Goal: Use online tool/utility: Use online tool/utility

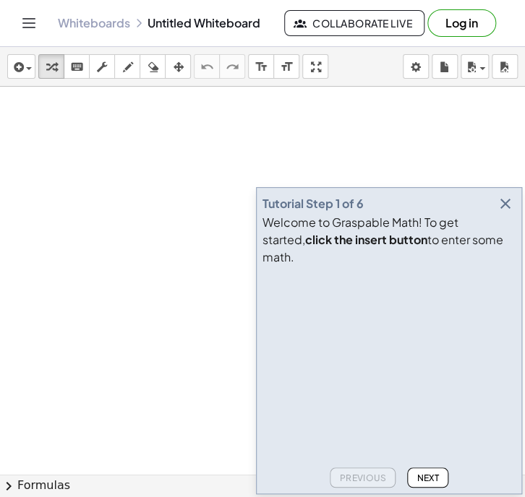
click at [503, 213] on icon "button" at bounding box center [505, 203] width 17 height 17
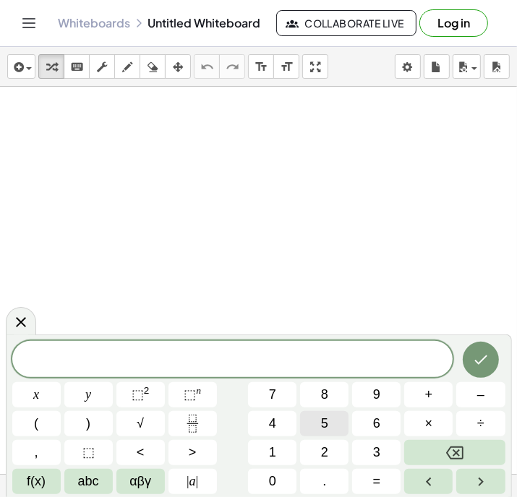
click at [315, 415] on button "5" at bounding box center [324, 423] width 48 height 25
click at [477, 424] on button "÷" at bounding box center [480, 423] width 48 height 25
click at [371, 416] on button "6" at bounding box center [376, 423] width 48 height 25
click at [84, 425] on button ")" at bounding box center [88, 423] width 48 height 25
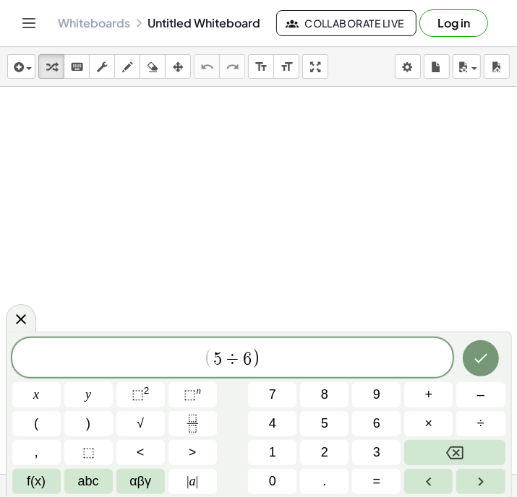
click at [207, 357] on span "(" at bounding box center [208, 359] width 9 height 21
click at [34, 421] on span "(" at bounding box center [36, 424] width 4 height 20
click at [266, 355] on span "( ​ 5 ÷ 6 )" at bounding box center [232, 359] width 441 height 24
click at [448, 448] on icon "Backspace" at bounding box center [454, 453] width 17 height 17
click at [448, 449] on icon "Backspace" at bounding box center [454, 453] width 17 height 17
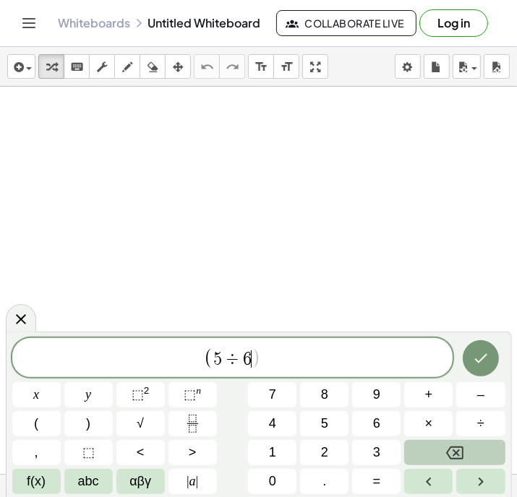
click at [448, 448] on icon "Backspace" at bounding box center [454, 453] width 17 height 17
click at [446, 448] on icon "Backspace" at bounding box center [454, 453] width 17 height 17
click at [445, 448] on button "Backspace" at bounding box center [454, 452] width 101 height 25
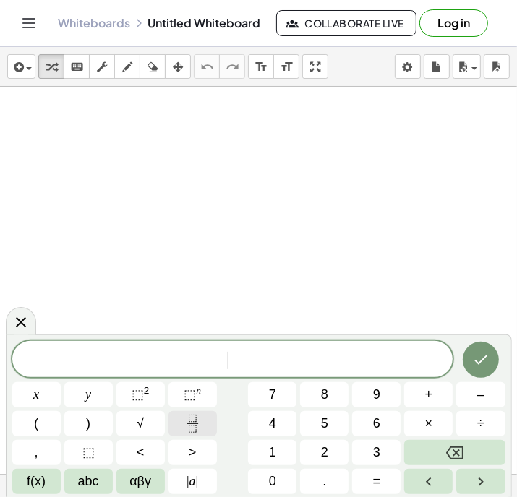
click at [189, 421] on icon "Fraction" at bounding box center [193, 424] width 18 height 18
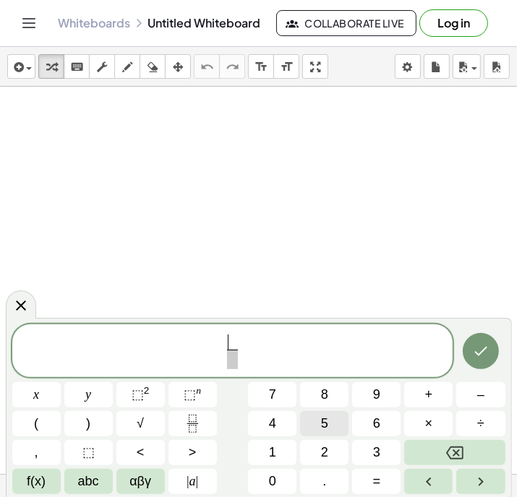
click at [312, 416] on button "5" at bounding box center [324, 423] width 48 height 25
click at [228, 362] on span at bounding box center [232, 360] width 11 height 20
click at [369, 420] on button "6" at bounding box center [376, 423] width 48 height 25
click at [243, 349] on span "5 6 ​ ​" at bounding box center [232, 352] width 441 height 38
click at [34, 394] on span "x" at bounding box center [36, 395] width 6 height 20
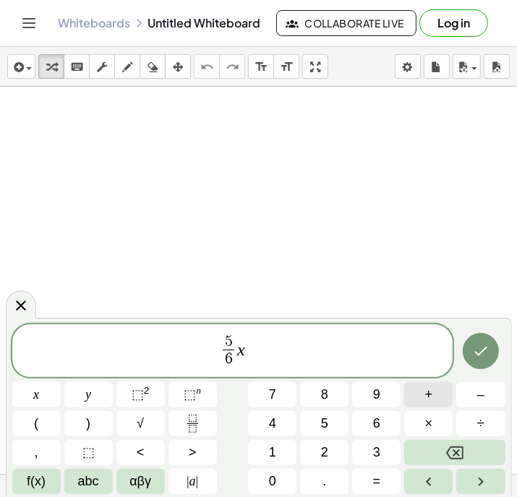
click at [428, 390] on span "+" at bounding box center [429, 395] width 8 height 20
click at [272, 391] on span "7" at bounding box center [272, 395] width 7 height 20
click at [366, 481] on button "=" at bounding box center [376, 481] width 48 height 25
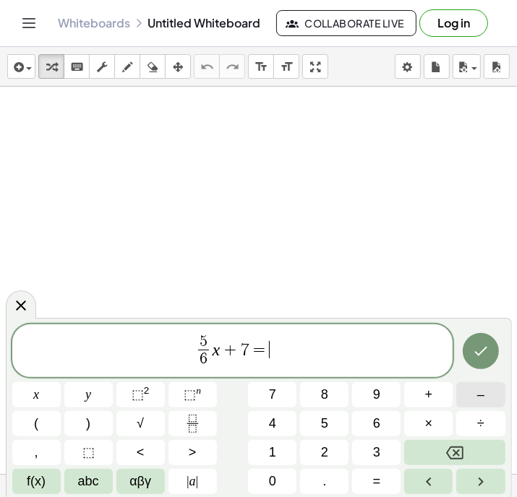
click at [477, 393] on span "–" at bounding box center [480, 395] width 7 height 20
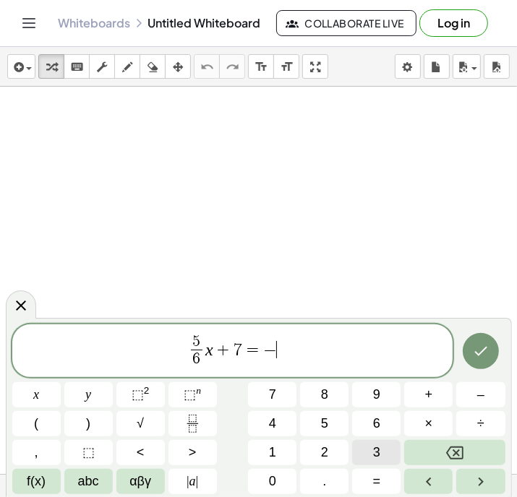
click at [367, 448] on button "3" at bounding box center [376, 452] width 48 height 25
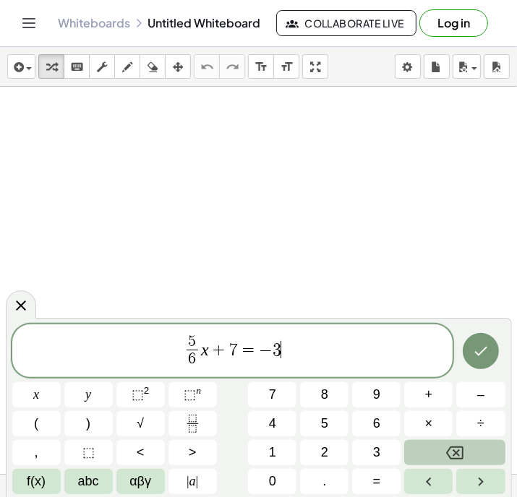
click at [454, 450] on icon "Backspace" at bounding box center [454, 453] width 17 height 17
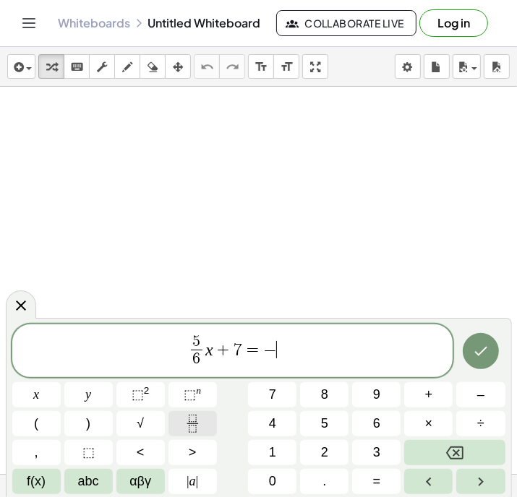
click at [184, 420] on icon "Fraction" at bounding box center [193, 424] width 18 height 18
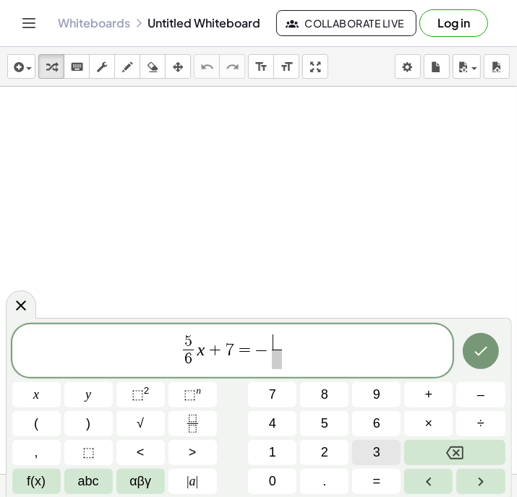
click at [370, 450] on button "3" at bounding box center [376, 452] width 48 height 25
click at [275, 361] on span at bounding box center [276, 360] width 11 height 20
click at [263, 422] on button "4" at bounding box center [272, 423] width 48 height 25
click at [289, 349] on span "5 6 ​ x + 7 = − 3 4 ​ ​" at bounding box center [232, 352] width 441 height 38
click at [44, 393] on button "x" at bounding box center [36, 395] width 48 height 25
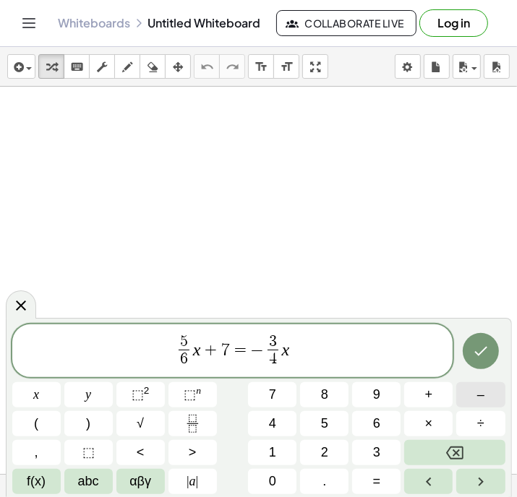
click at [479, 391] on span "–" at bounding box center [480, 395] width 7 height 20
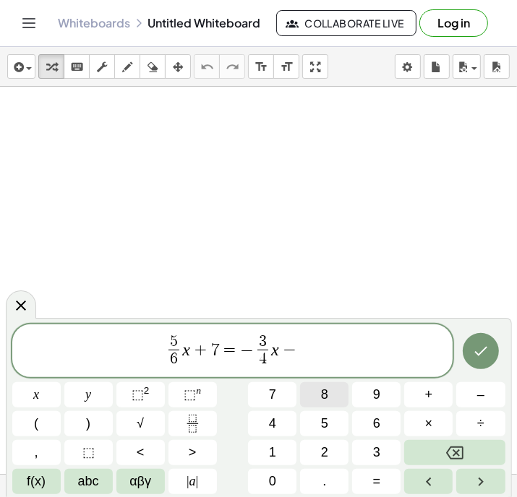
click at [321, 390] on span "8" at bounding box center [324, 395] width 7 height 20
click at [477, 351] on icon "Done" at bounding box center [480, 351] width 17 height 17
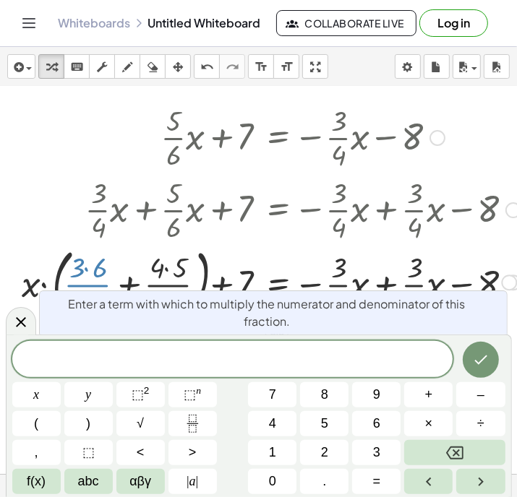
scroll to position [114, 0]
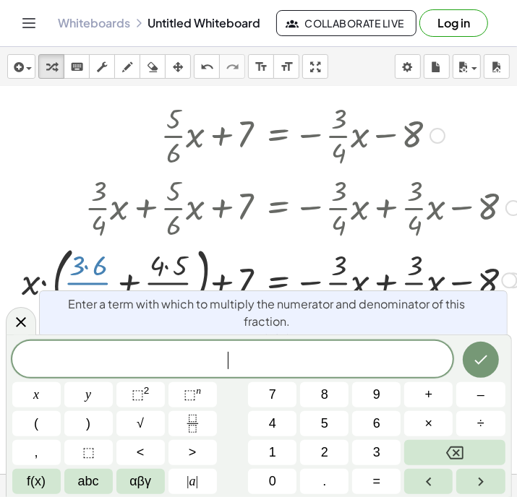
click at [27, 317] on icon at bounding box center [20, 322] width 17 height 17
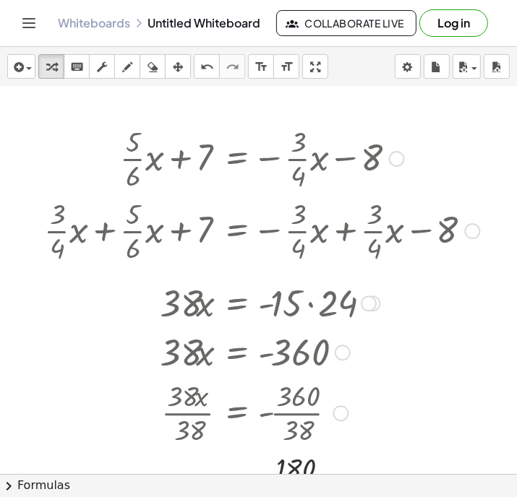
scroll to position [64, 67]
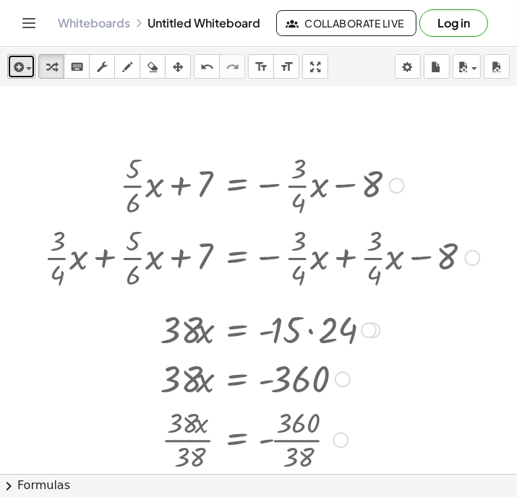
click at [26, 67] on div "button" at bounding box center [21, 66] width 21 height 17
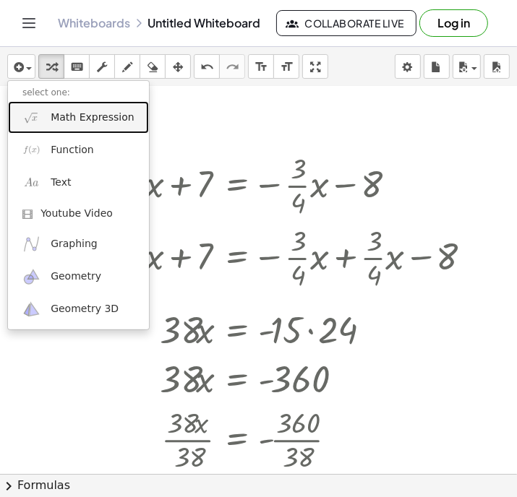
click at [61, 116] on span "Math Expression" at bounding box center [92, 118] width 83 height 14
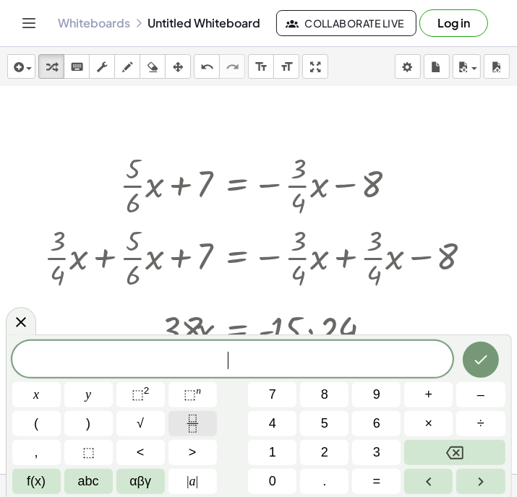
click at [191, 420] on icon "Fraction" at bounding box center [193, 424] width 18 height 18
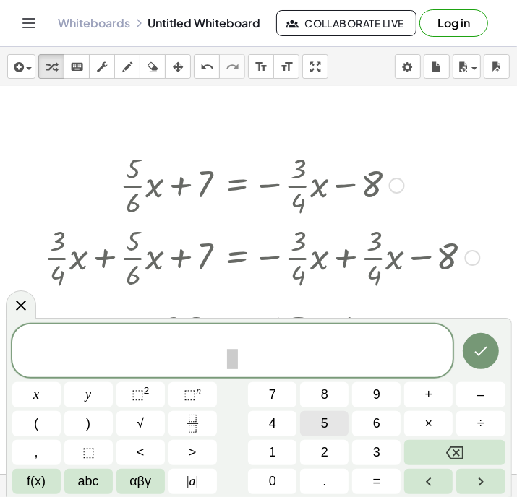
click at [322, 417] on span "5" at bounding box center [324, 424] width 7 height 20
click at [469, 421] on button "÷" at bounding box center [480, 423] width 48 height 25
click at [375, 418] on span "6" at bounding box center [376, 424] width 7 height 20
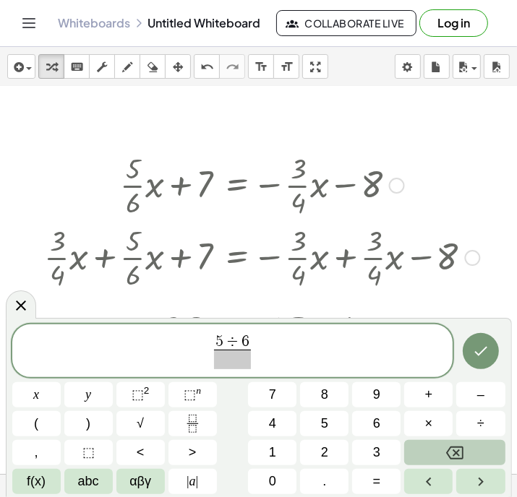
click at [450, 446] on icon "Backspace" at bounding box center [454, 453] width 17 height 17
click at [450, 445] on icon "Backspace" at bounding box center [454, 453] width 17 height 17
click at [445, 444] on button "Backspace" at bounding box center [454, 452] width 101 height 25
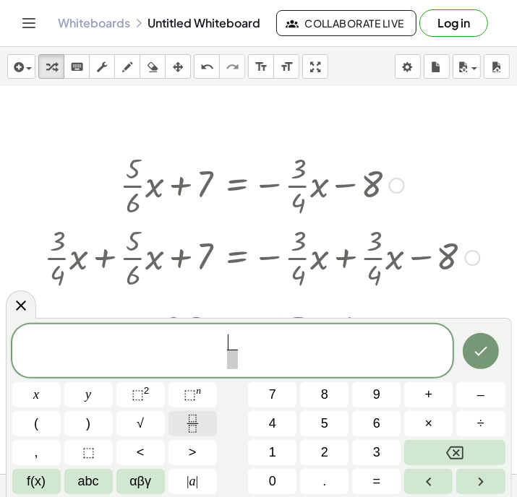
click at [189, 419] on icon "Fraction" at bounding box center [193, 424] width 18 height 18
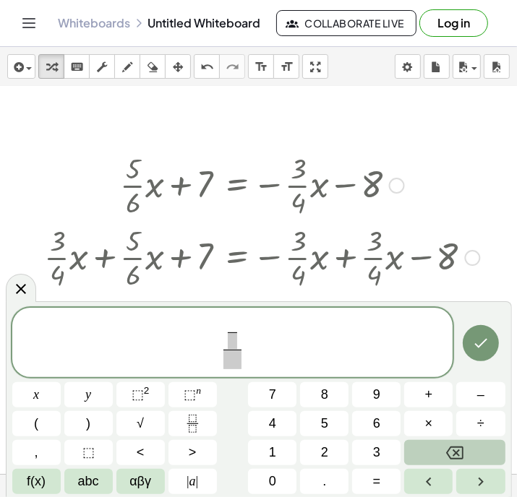
click at [439, 448] on button "Backspace" at bounding box center [454, 452] width 101 height 25
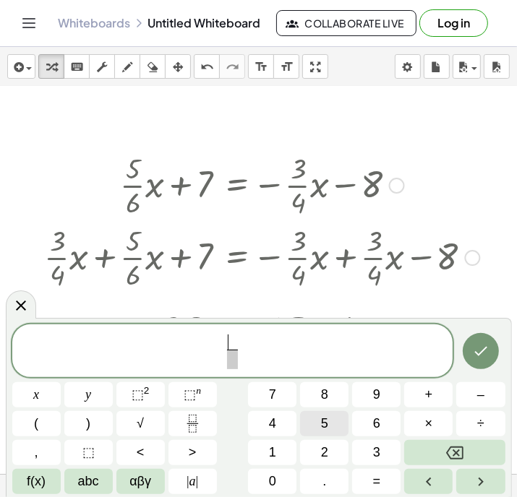
click at [325, 417] on span "5" at bounding box center [324, 424] width 7 height 20
click at [232, 358] on span at bounding box center [232, 360] width 11 height 20
click at [372, 416] on button "6" at bounding box center [376, 423] width 48 height 25
click at [246, 349] on span "5 6 ​ ​" at bounding box center [232, 352] width 441 height 38
click at [46, 418] on button "(" at bounding box center [36, 423] width 48 height 25
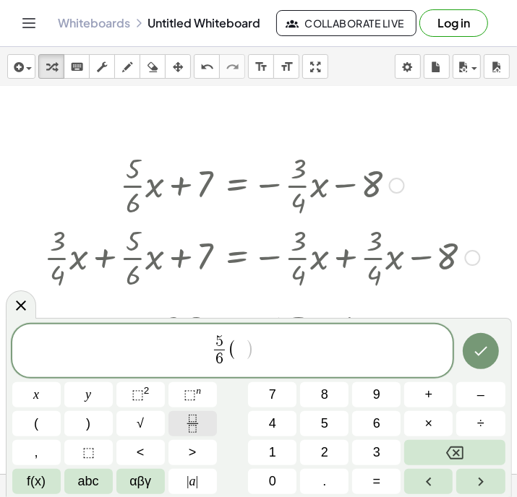
click at [186, 424] on icon "Fraction" at bounding box center [193, 424] width 18 height 18
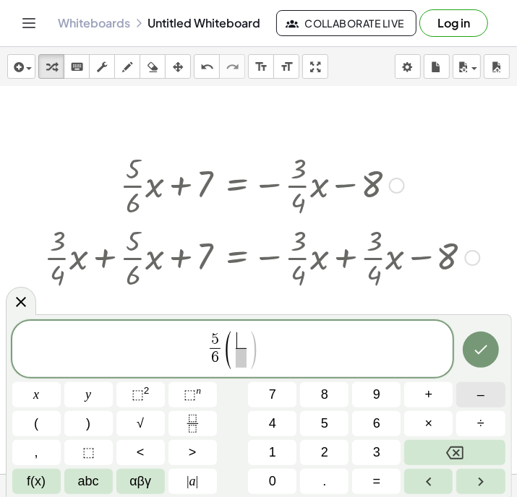
click at [473, 396] on button "–" at bounding box center [480, 395] width 48 height 25
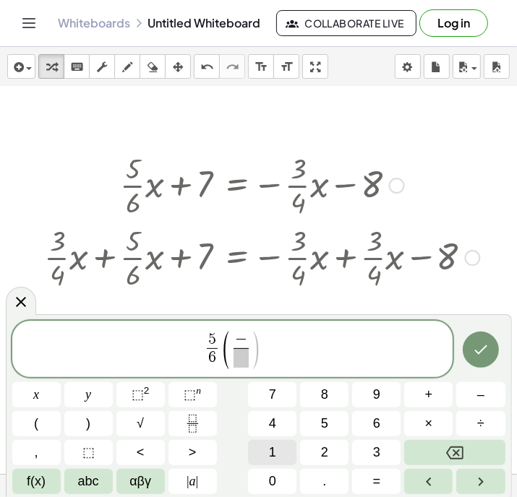
click at [278, 440] on button "1" at bounding box center [272, 452] width 48 height 25
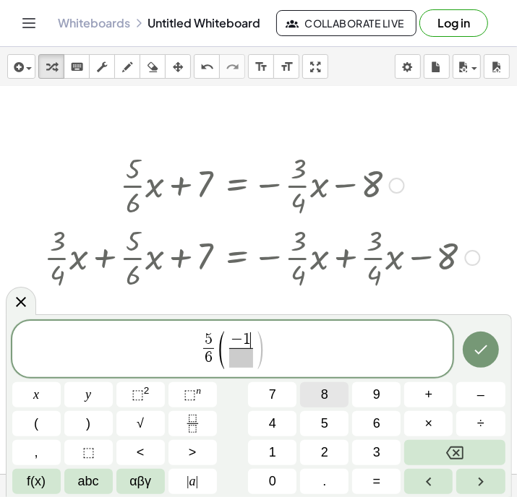
click at [332, 393] on button "8" at bounding box center [324, 395] width 48 height 25
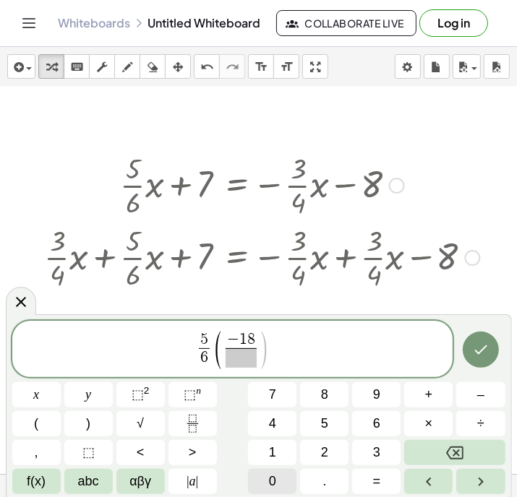
click at [270, 477] on span "0" at bounding box center [272, 482] width 7 height 20
click at [242, 358] on span at bounding box center [240, 359] width 39 height 20
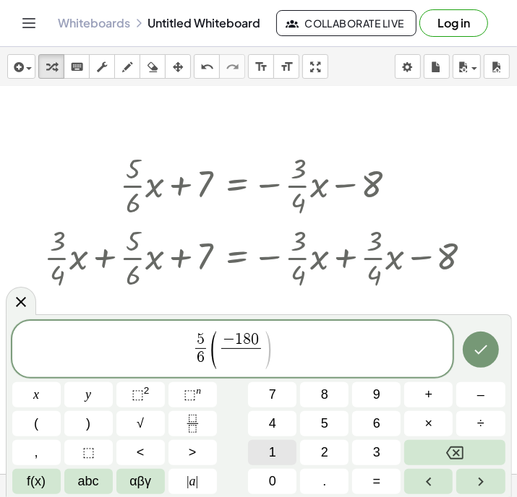
click at [265, 446] on button "1" at bounding box center [272, 452] width 48 height 25
click at [378, 392] on span "9" at bounding box center [376, 395] width 7 height 20
click at [96, 419] on button ")" at bounding box center [88, 423] width 48 height 25
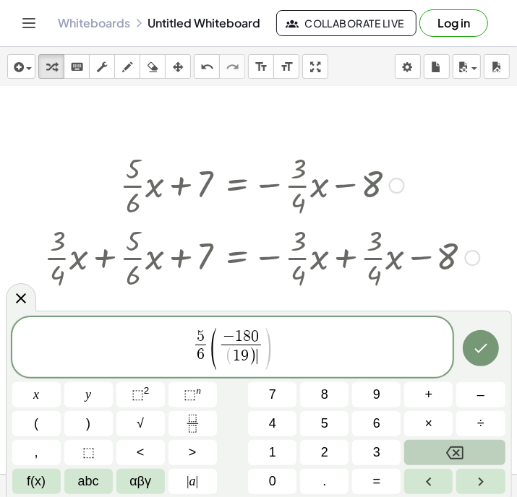
click at [430, 448] on button "Backspace" at bounding box center [454, 452] width 101 height 25
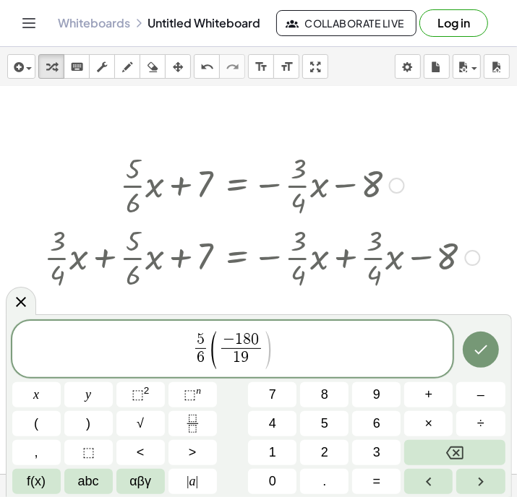
click at [277, 343] on span "5 6 ​ ( − 1 8 0 1 9 ​ ​ )" at bounding box center [232, 350] width 441 height 41
click at [80, 418] on button ")" at bounding box center [88, 423] width 48 height 25
click at [372, 477] on button "=" at bounding box center [376, 481] width 48 height 25
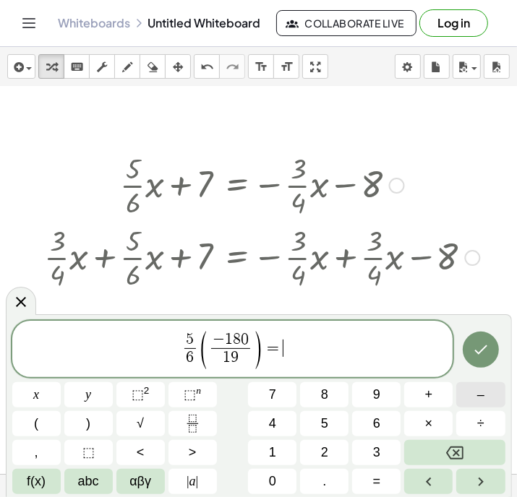
click at [475, 390] on button "–" at bounding box center [480, 395] width 48 height 25
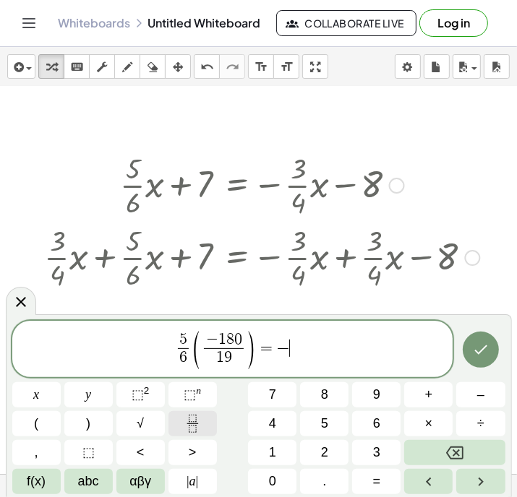
click at [197, 421] on icon "Fraction" at bounding box center [193, 424] width 18 height 18
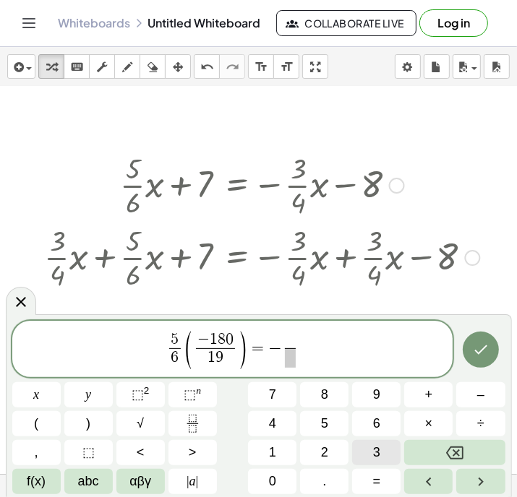
click at [364, 446] on button "3" at bounding box center [376, 452] width 48 height 25
click at [289, 362] on span at bounding box center [290, 359] width 11 height 20
click at [269, 419] on span "4" at bounding box center [272, 424] width 7 height 20
click at [304, 346] on span "5 6 ​ ( − 1 8 0 1 9 ​ ) = − 3 4 ​ ​" at bounding box center [232, 350] width 441 height 41
click at [37, 410] on div "5 6 ​ ( − 1 8 0 1 9 ​ ) = − 3 4 ​ ​ x y ⬚ 2 ⬚ n 7 8 9 + – ( ) √ 4 5 6 × ÷ , ⬚ <…" at bounding box center [258, 408] width 493 height 174
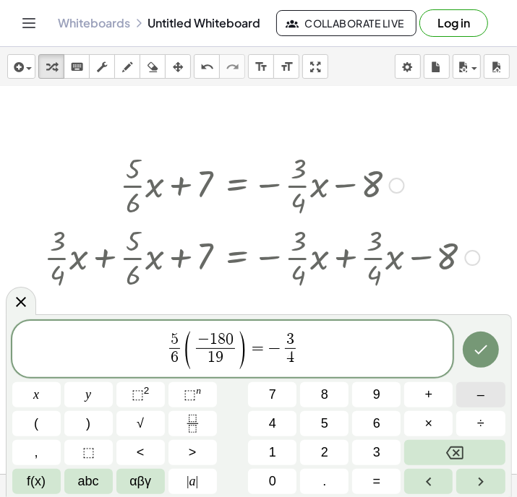
click at [469, 396] on button "–" at bounding box center [480, 395] width 48 height 25
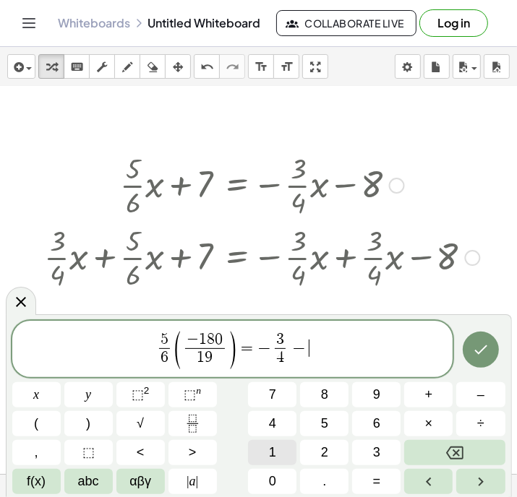
click at [285, 445] on button "1" at bounding box center [272, 452] width 48 height 25
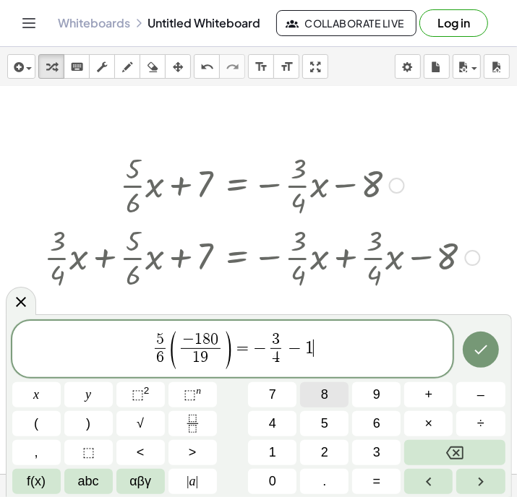
click at [325, 390] on span "8" at bounding box center [324, 395] width 7 height 20
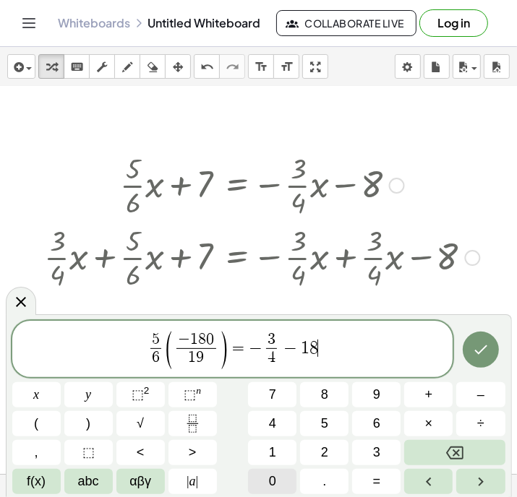
click at [269, 481] on span "0" at bounding box center [272, 482] width 7 height 20
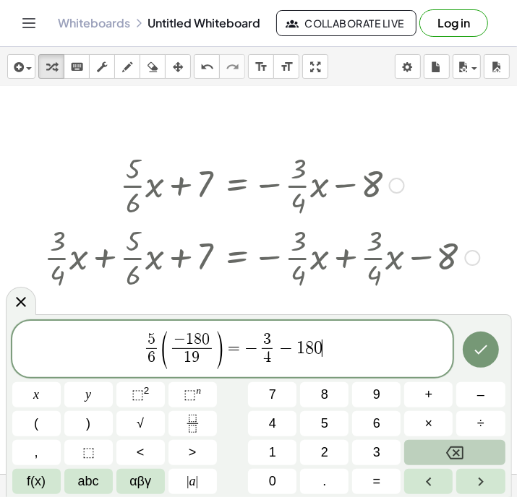
click at [447, 448] on icon "Backspace" at bounding box center [454, 453] width 17 height 17
click at [446, 447] on icon "Backspace" at bounding box center [454, 453] width 17 height 17
click at [446, 443] on button "Backspace" at bounding box center [454, 452] width 101 height 25
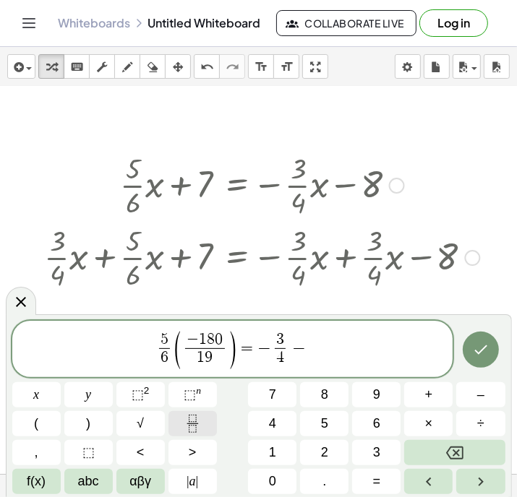
click at [189, 417] on icon "Fraction" at bounding box center [193, 424] width 18 height 18
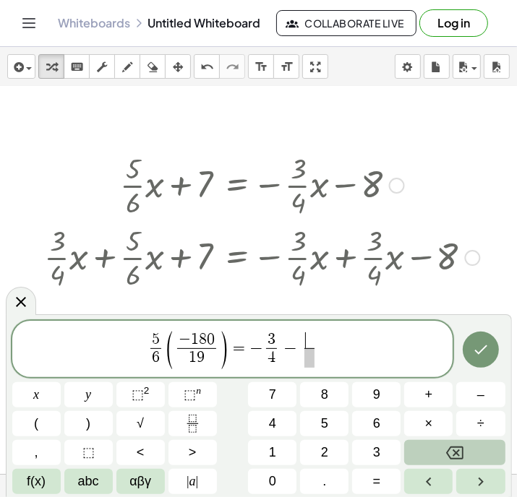
click at [450, 445] on icon "Backspace" at bounding box center [454, 453] width 17 height 17
click at [450, 442] on button "Backspace" at bounding box center [454, 452] width 101 height 25
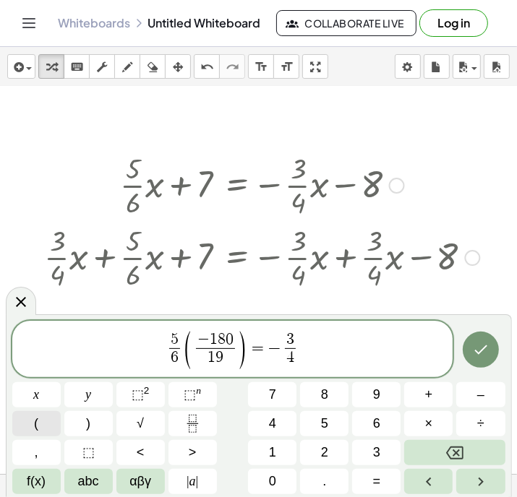
click at [39, 416] on button "(" at bounding box center [36, 423] width 48 height 25
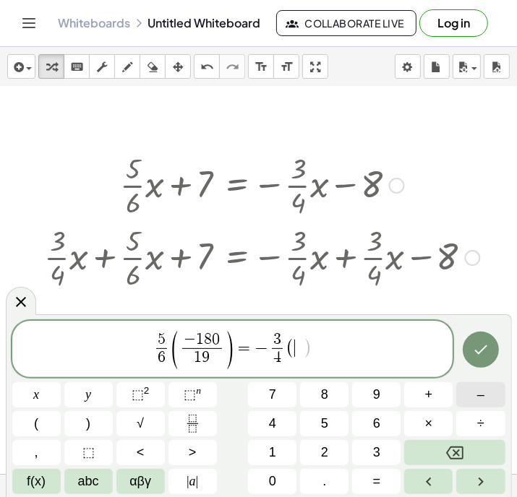
click at [480, 392] on span "–" at bounding box center [480, 395] width 7 height 20
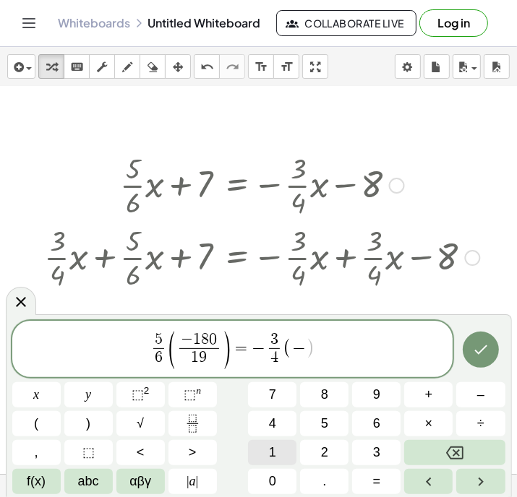
click at [278, 445] on button "1" at bounding box center [272, 452] width 48 height 25
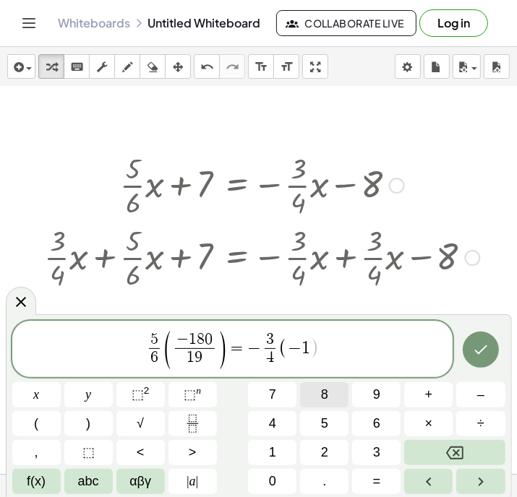
click at [324, 396] on span "8" at bounding box center [324, 395] width 7 height 20
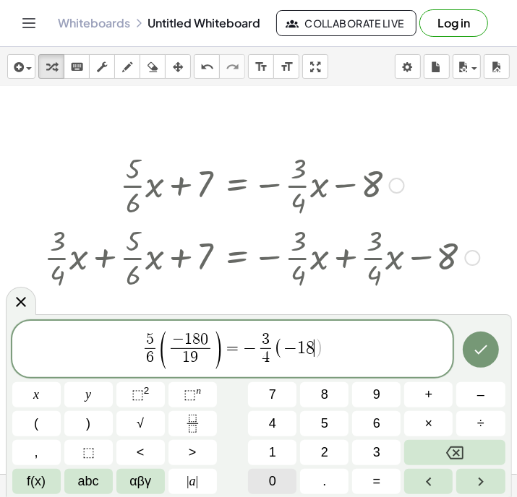
click at [267, 477] on button "0" at bounding box center [272, 481] width 48 height 25
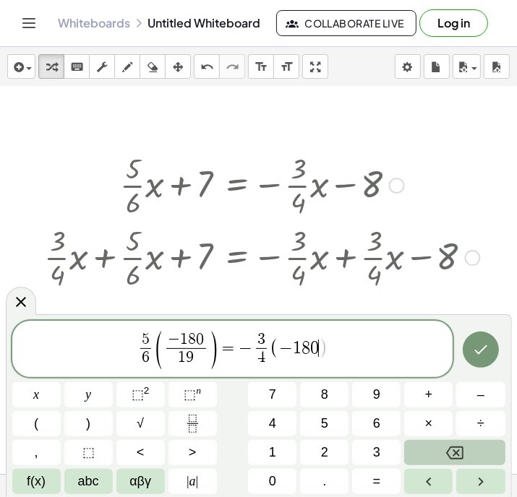
click at [445, 447] on button "Backspace" at bounding box center [454, 452] width 101 height 25
click at [444, 445] on button "Backspace" at bounding box center [454, 452] width 101 height 25
click at [441, 443] on button "Backspace" at bounding box center [454, 452] width 101 height 25
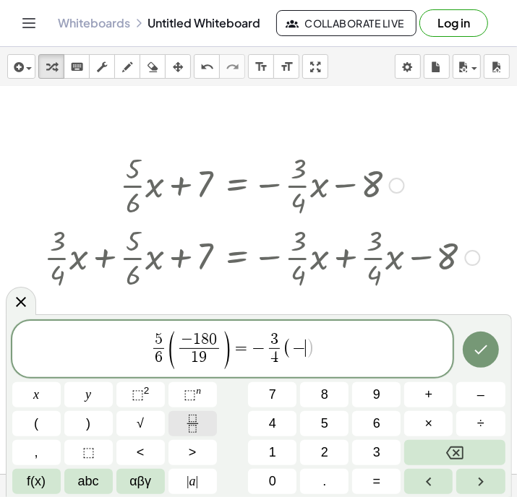
click at [189, 417] on icon "Fraction" at bounding box center [193, 424] width 18 height 18
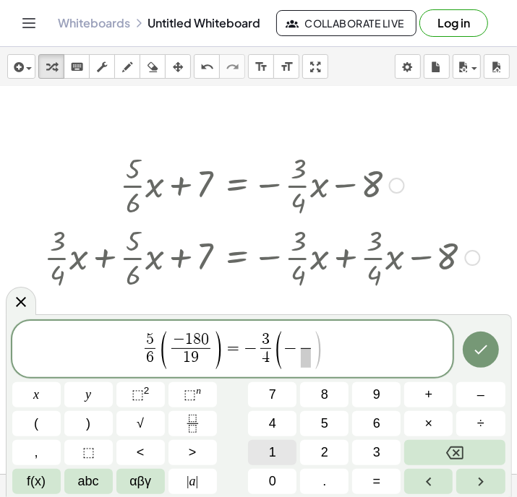
click at [267, 448] on button "1" at bounding box center [272, 452] width 48 height 25
click at [325, 390] on span "8" at bounding box center [324, 395] width 7 height 20
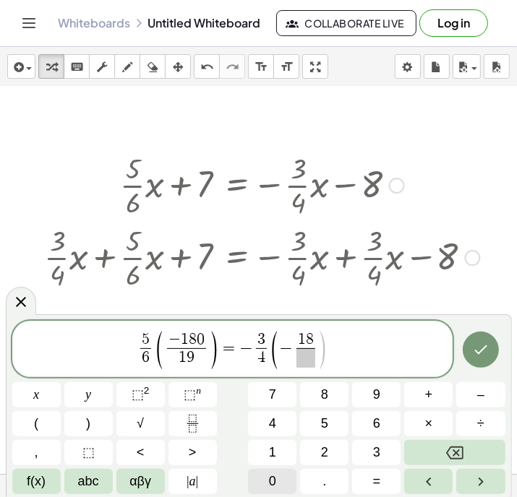
click at [274, 477] on span "0" at bounding box center [272, 482] width 7 height 20
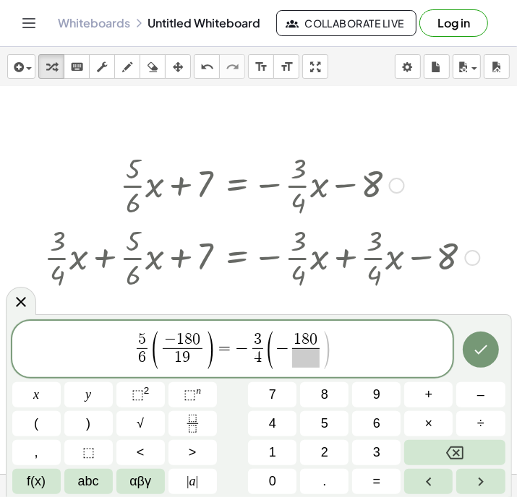
click at [299, 356] on span at bounding box center [305, 359] width 27 height 20
click at [273, 445] on span "1" at bounding box center [272, 453] width 7 height 20
click at [370, 392] on button "9" at bounding box center [376, 395] width 48 height 25
click at [336, 350] on span "5 6 ​ ( − 1 8 0 1 9 ​ ) = − 3 4 ​ ( − 1 8 0 1 9 ​ ​ )" at bounding box center [232, 350] width 441 height 41
click at [81, 418] on button ")" at bounding box center [88, 423] width 48 height 25
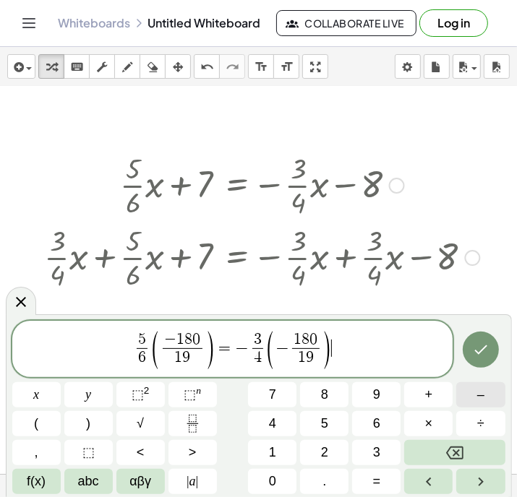
click at [476, 390] on button "–" at bounding box center [480, 395] width 48 height 25
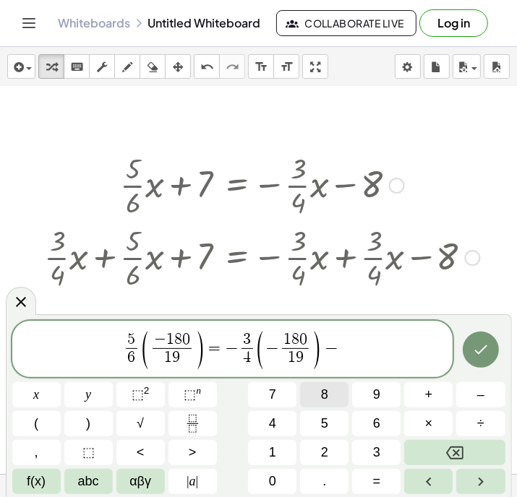
click at [328, 386] on button "8" at bounding box center [324, 395] width 48 height 25
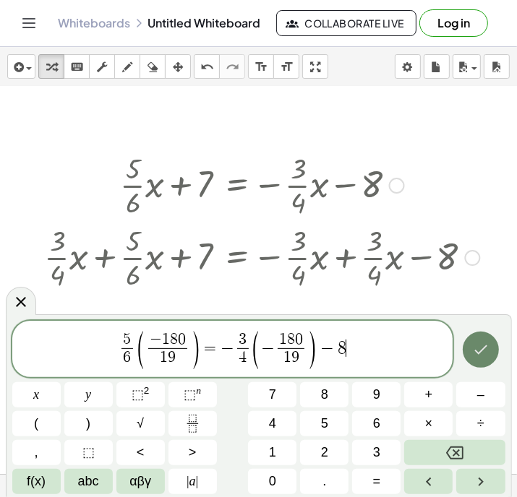
click at [479, 346] on icon "Done" at bounding box center [480, 349] width 17 height 17
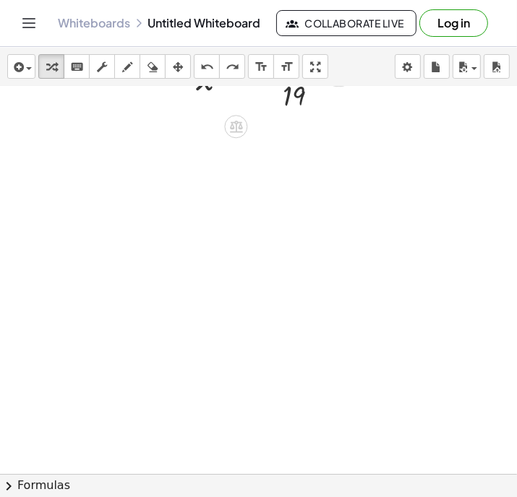
scroll to position [498, 67]
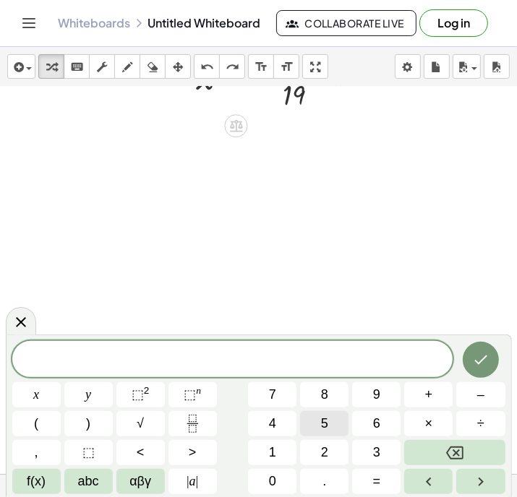
click at [323, 416] on span "5" at bounding box center [324, 424] width 7 height 20
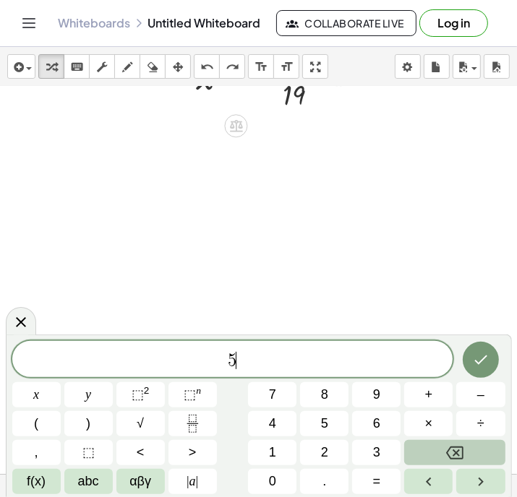
click at [448, 448] on icon "Backspace" at bounding box center [454, 453] width 17 height 17
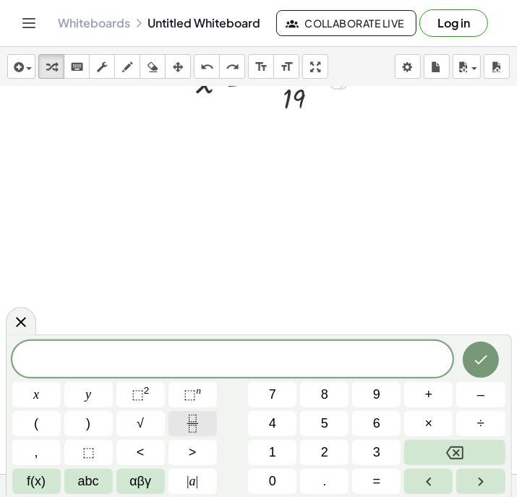
click at [188, 421] on icon "Fraction" at bounding box center [193, 424] width 18 height 18
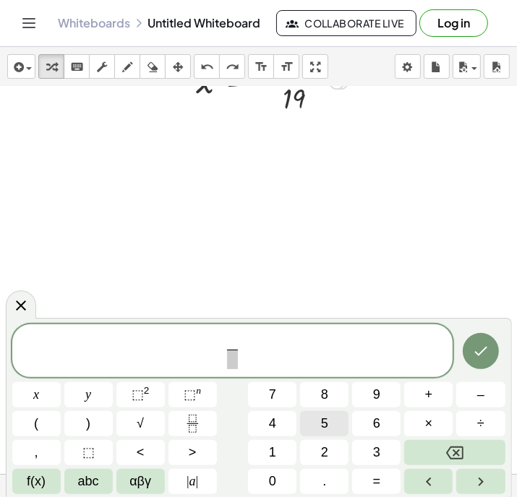
click at [318, 421] on button "5" at bounding box center [324, 423] width 48 height 25
click at [422, 388] on button "+" at bounding box center [428, 395] width 48 height 25
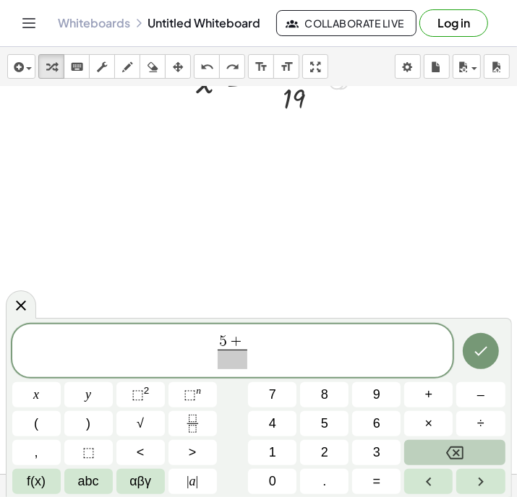
click at [448, 450] on icon "Backspace" at bounding box center [454, 453] width 17 height 13
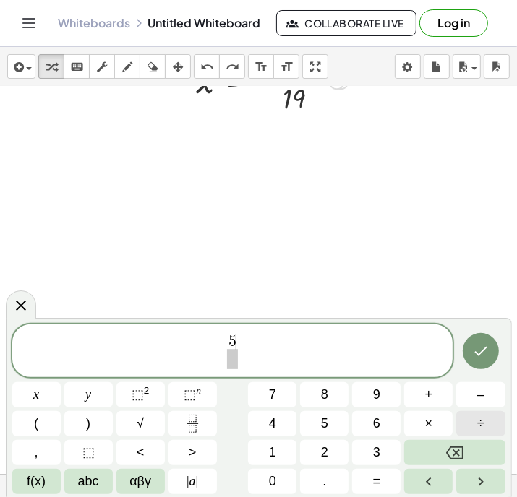
click at [477, 419] on span "÷" at bounding box center [480, 424] width 7 height 20
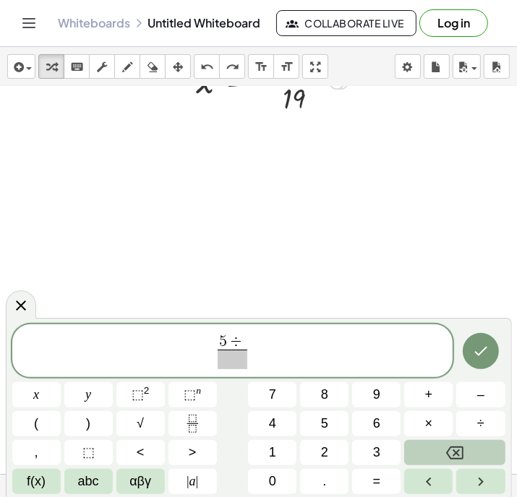
click at [445, 450] on button "Backspace" at bounding box center [454, 452] width 101 height 25
click at [235, 356] on span at bounding box center [232, 360] width 11 height 20
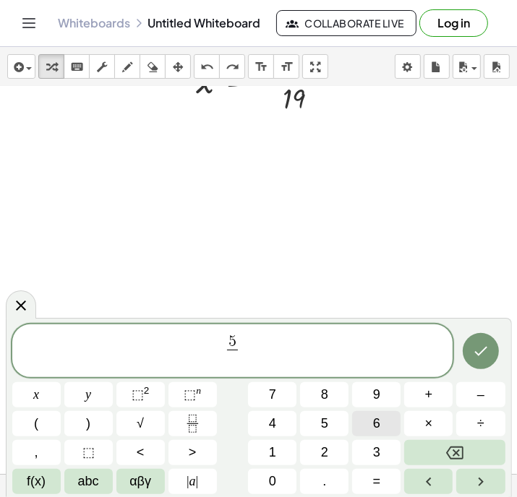
click at [377, 422] on span "6" at bounding box center [376, 424] width 7 height 20
click at [255, 349] on span "5 6 ​ ​" at bounding box center [232, 352] width 441 height 38
click at [38, 389] on span "x" at bounding box center [36, 395] width 6 height 20
click at [431, 390] on span "+" at bounding box center [429, 395] width 8 height 20
click at [267, 393] on button "7" at bounding box center [272, 395] width 48 height 25
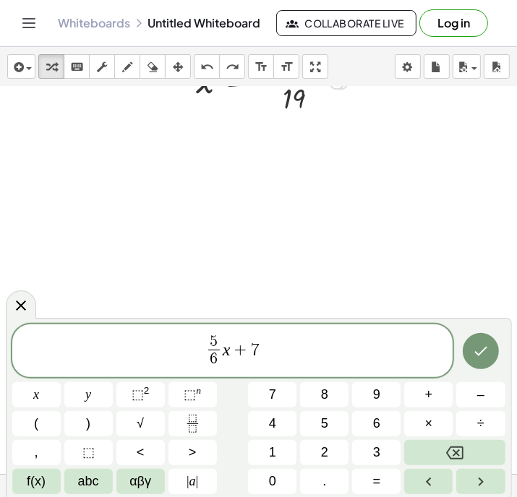
click at [233, 350] on span "+" at bounding box center [240, 349] width 21 height 17
click at [446, 448] on icon "Backspace" at bounding box center [454, 453] width 17 height 17
click at [35, 422] on span "(" at bounding box center [36, 424] width 4 height 20
click at [188, 419] on icon "Fraction" at bounding box center [193, 424] width 18 height 18
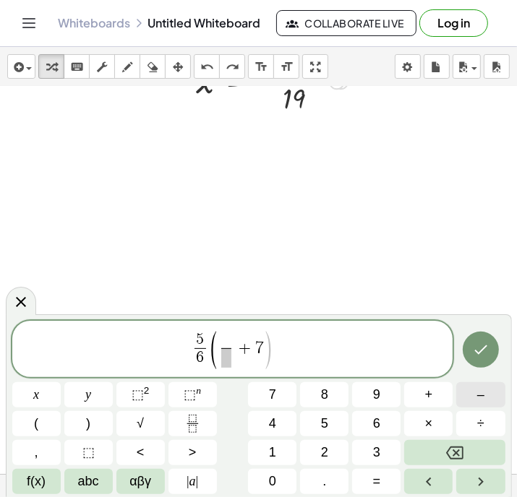
click at [477, 393] on span "–" at bounding box center [480, 395] width 7 height 20
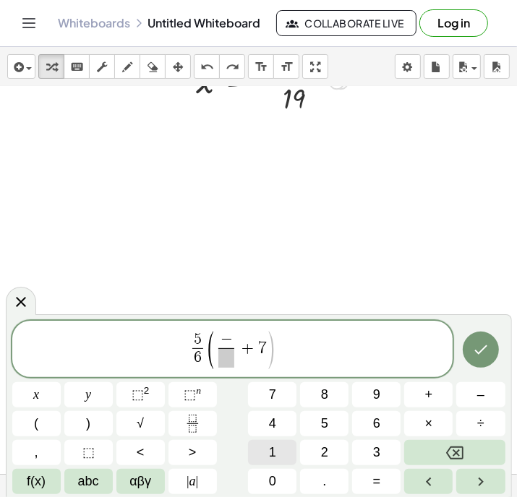
click at [272, 445] on span "1" at bounding box center [272, 453] width 7 height 20
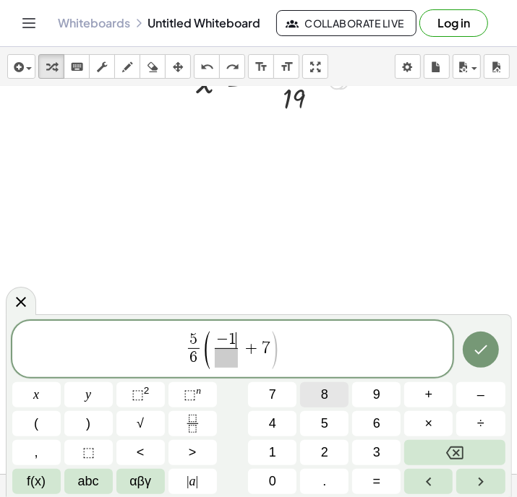
click at [329, 393] on button "8" at bounding box center [324, 395] width 48 height 25
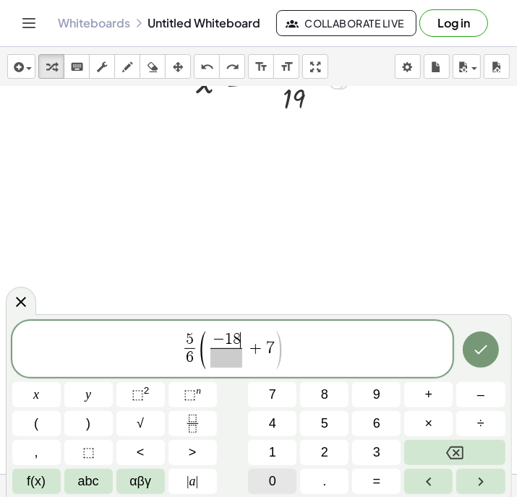
click at [263, 479] on button "0" at bounding box center [272, 481] width 48 height 25
click at [218, 364] on span at bounding box center [226, 359] width 39 height 20
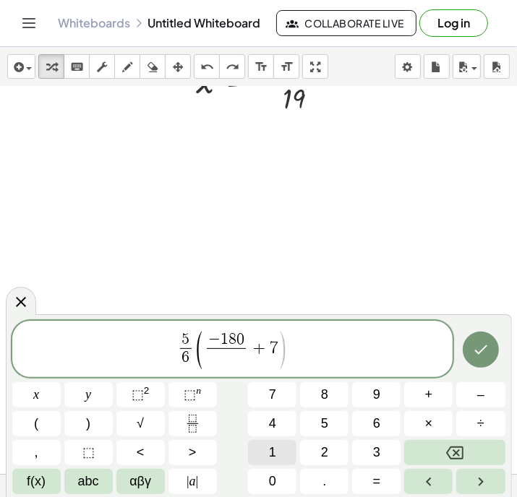
click at [275, 447] on span "1" at bounding box center [272, 453] width 7 height 20
click at [375, 396] on span "9" at bounding box center [376, 395] width 7 height 20
click at [251, 343] on span "+" at bounding box center [259, 348] width 21 height 17
click at [85, 418] on button ")" at bounding box center [88, 423] width 48 height 25
click at [304, 348] on span "5 6 ​ ( − 1 8 0 1 9 ​ ) ​ + 7" at bounding box center [232, 350] width 441 height 41
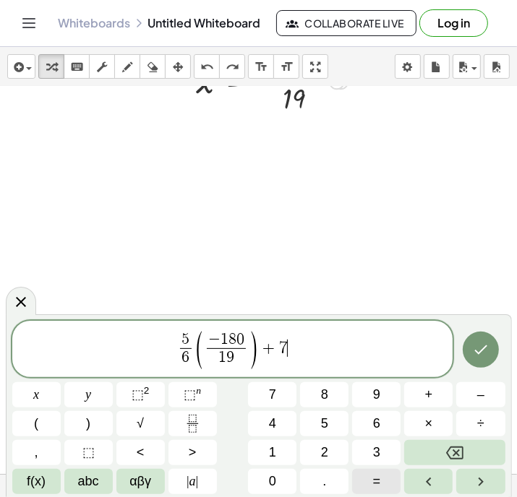
click at [373, 482] on span "=" at bounding box center [377, 482] width 8 height 20
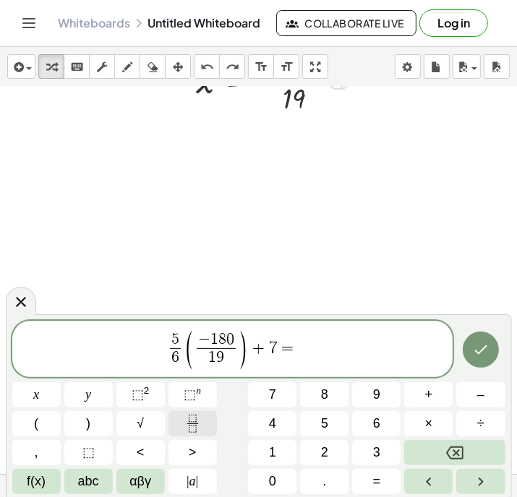
click at [203, 422] on button "Fraction" at bounding box center [192, 423] width 48 height 25
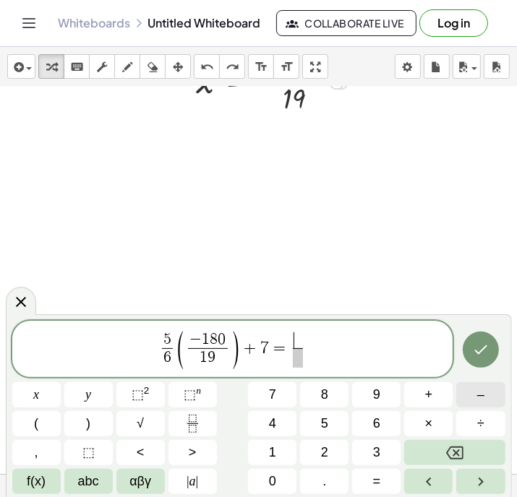
click at [479, 390] on span "–" at bounding box center [480, 395] width 7 height 20
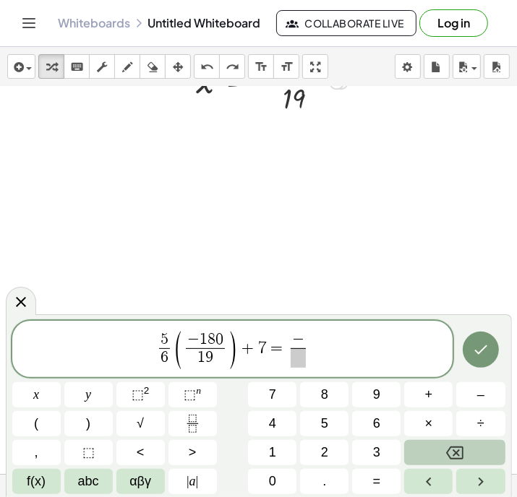
click at [452, 447] on icon "Backspace" at bounding box center [454, 453] width 17 height 13
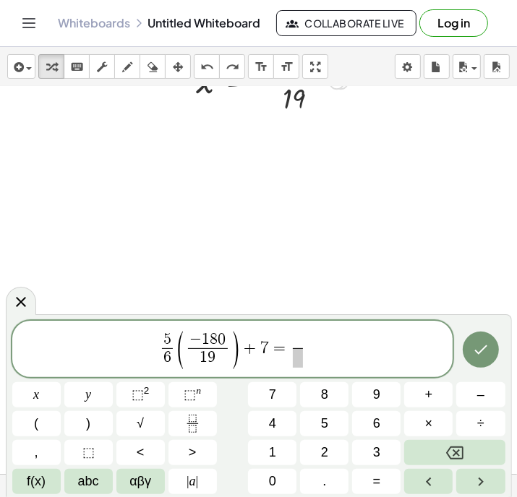
click at [288, 349] on span "=" at bounding box center [279, 348] width 21 height 17
click at [468, 393] on button "–" at bounding box center [480, 395] width 48 height 25
click at [307, 336] on span at bounding box center [305, 341] width 10 height 16
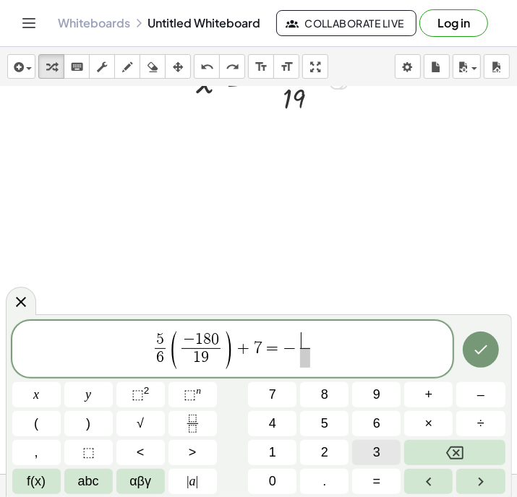
click at [367, 448] on button "3" at bounding box center [376, 452] width 48 height 25
click at [422, 392] on button "+" at bounding box center [428, 395] width 48 height 25
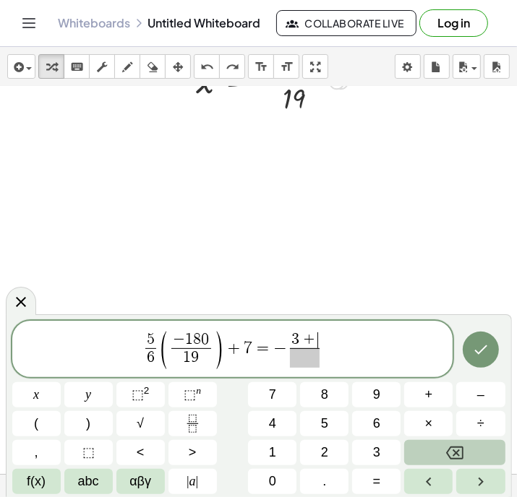
click at [451, 443] on button "Backspace" at bounding box center [454, 452] width 101 height 25
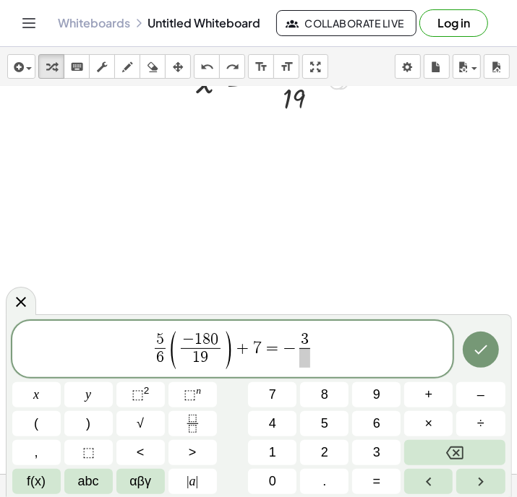
click at [306, 355] on span at bounding box center [304, 359] width 11 height 20
click at [265, 420] on button "4" at bounding box center [272, 423] width 48 height 25
click at [328, 348] on span "5 6 ​ ( − 1 8 0 1 9 ​ ) + 7 = − 3 4 ​ ​" at bounding box center [232, 350] width 441 height 41
click at [34, 389] on span "x" at bounding box center [36, 395] width 6 height 20
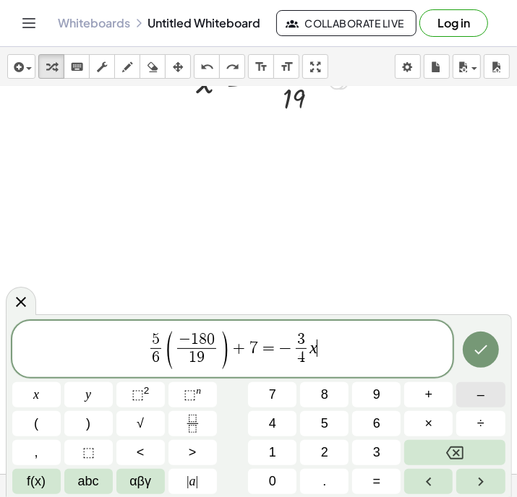
click at [477, 390] on button "–" at bounding box center [480, 395] width 48 height 25
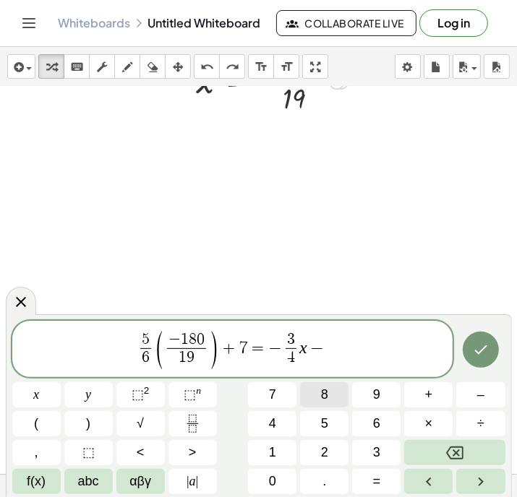
click at [320, 388] on button "8" at bounding box center [324, 395] width 48 height 25
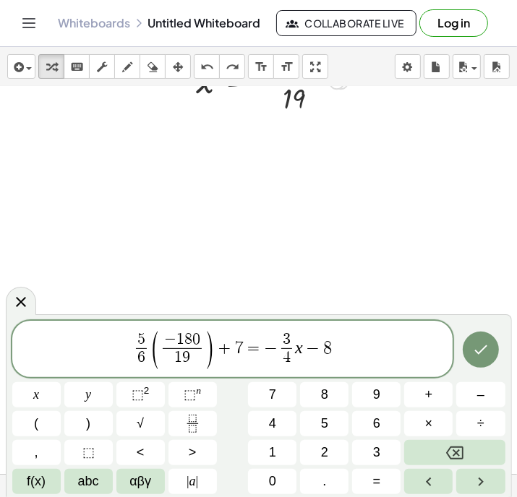
click at [302, 349] on span "5 6 ​ ( − 1 8 0 1 9 ​ ) + 7 = − 3 4 ​ x − 8 ​" at bounding box center [232, 350] width 441 height 41
click at [437, 448] on button "Backspace" at bounding box center [454, 452] width 101 height 25
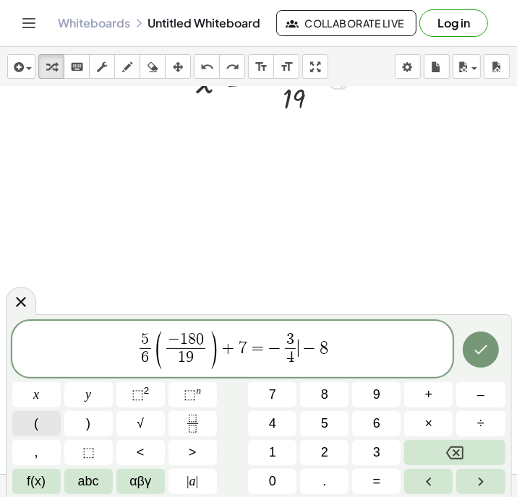
click at [23, 417] on button "(" at bounding box center [36, 423] width 48 height 25
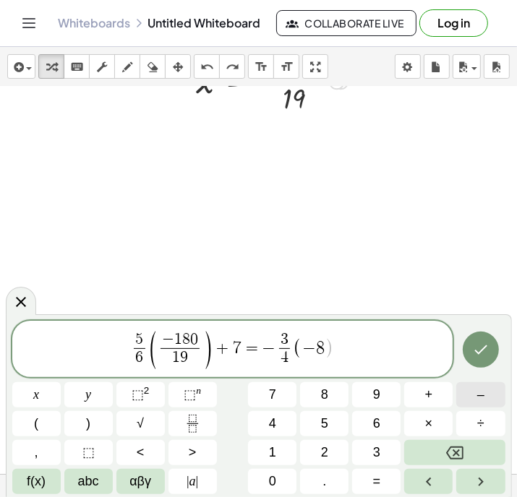
click at [474, 390] on button "–" at bounding box center [480, 395] width 48 height 25
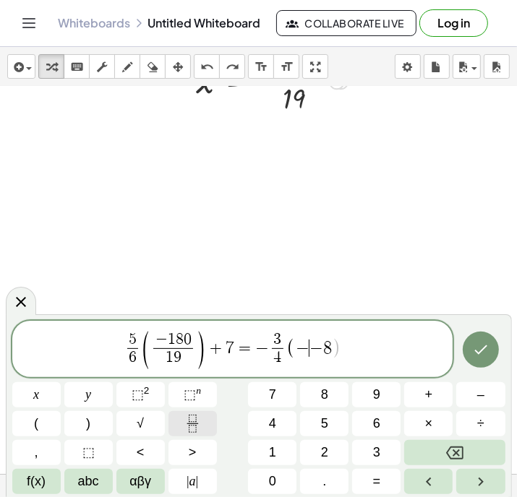
click at [194, 418] on icon "Fraction" at bounding box center [193, 424] width 18 height 18
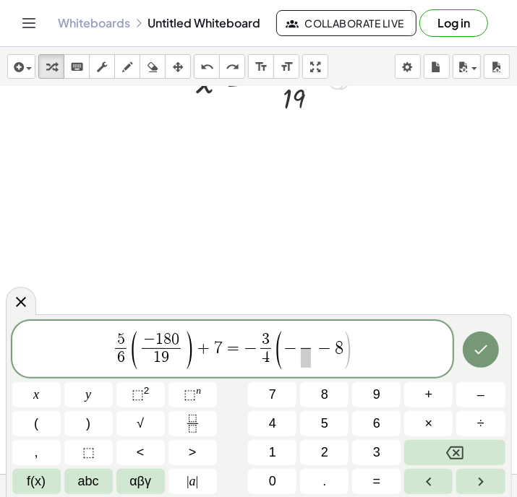
click at [271, 444] on span "1" at bounding box center [272, 453] width 7 height 20
click at [325, 392] on span "8" at bounding box center [324, 395] width 7 height 20
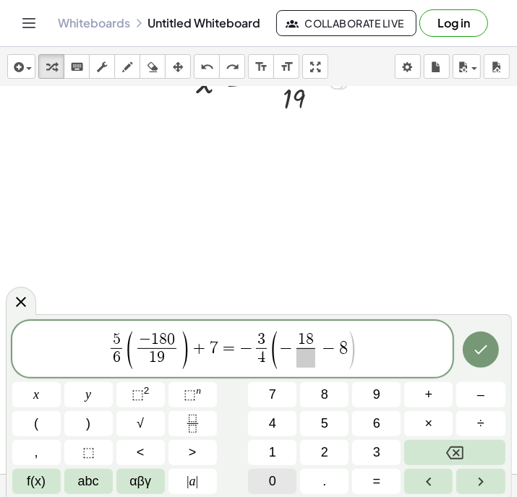
click at [264, 477] on button "0" at bounding box center [272, 481] width 48 height 25
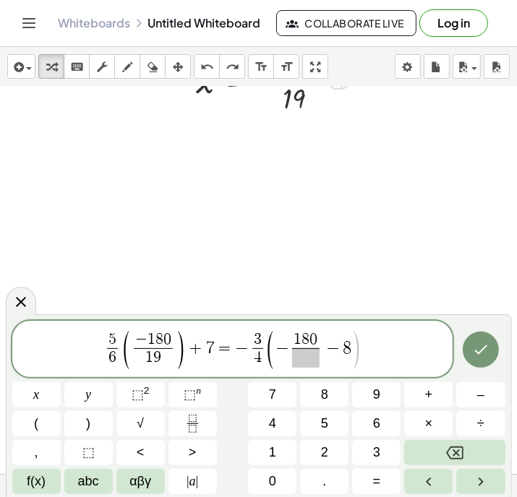
click at [303, 355] on span at bounding box center [305, 359] width 27 height 20
click at [273, 445] on span "1" at bounding box center [272, 453] width 7 height 20
click at [372, 395] on button "9" at bounding box center [376, 395] width 48 height 25
click at [325, 345] on span "−" at bounding box center [332, 348] width 21 height 17
click at [90, 420] on button ")" at bounding box center [88, 423] width 48 height 25
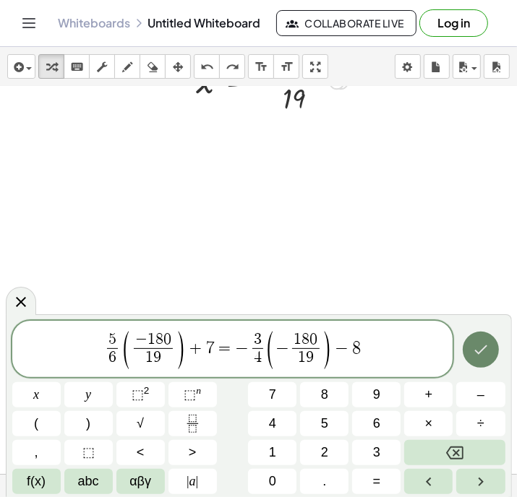
click at [474, 346] on icon "Done" at bounding box center [480, 349] width 17 height 17
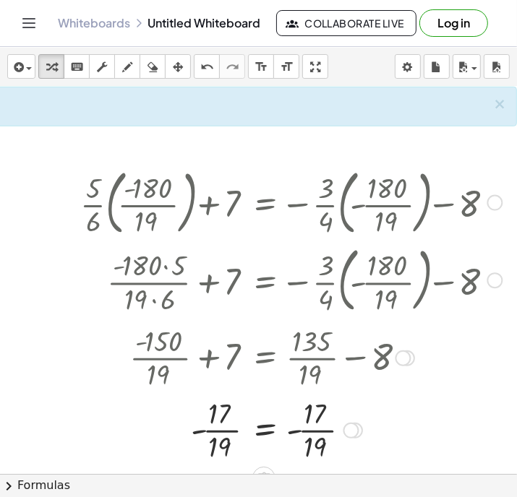
scroll to position [610, 136]
